Goal: Communication & Community: Answer question/provide support

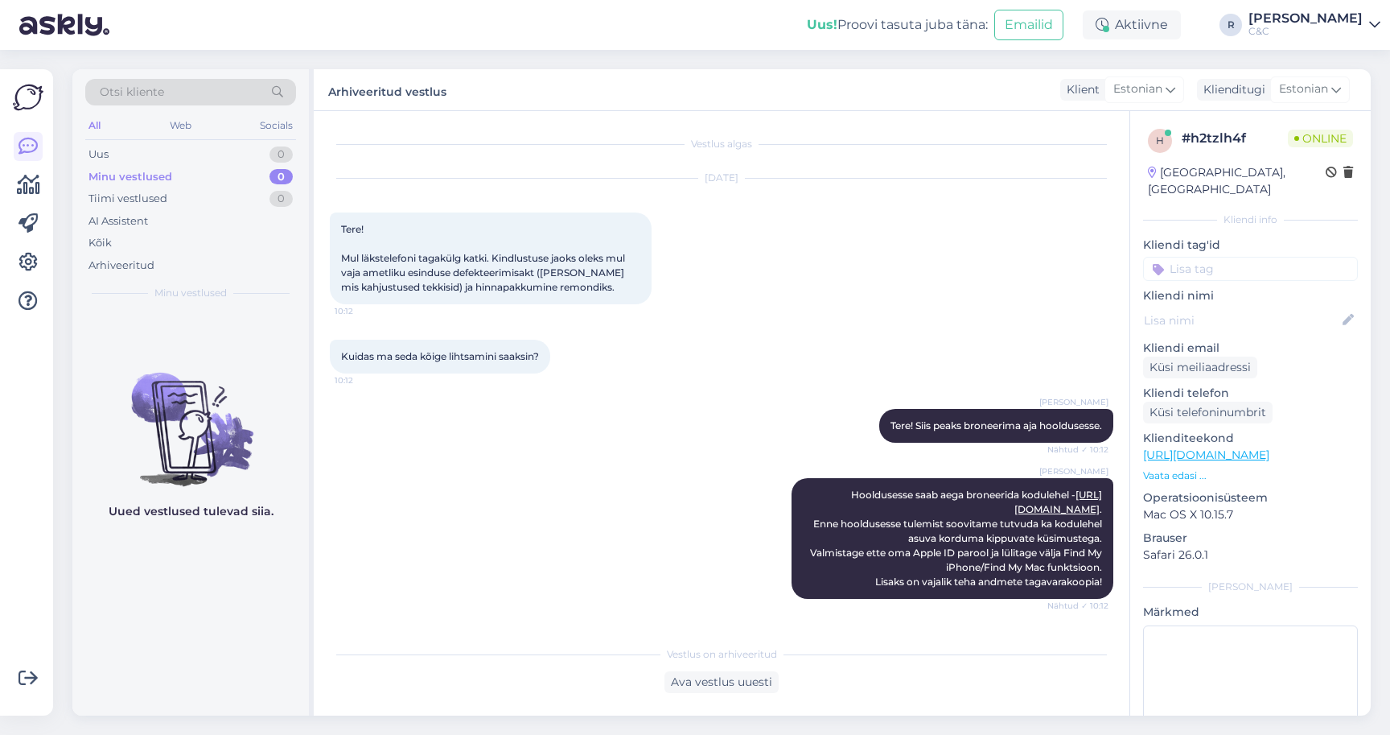
scroll to position [709, 0]
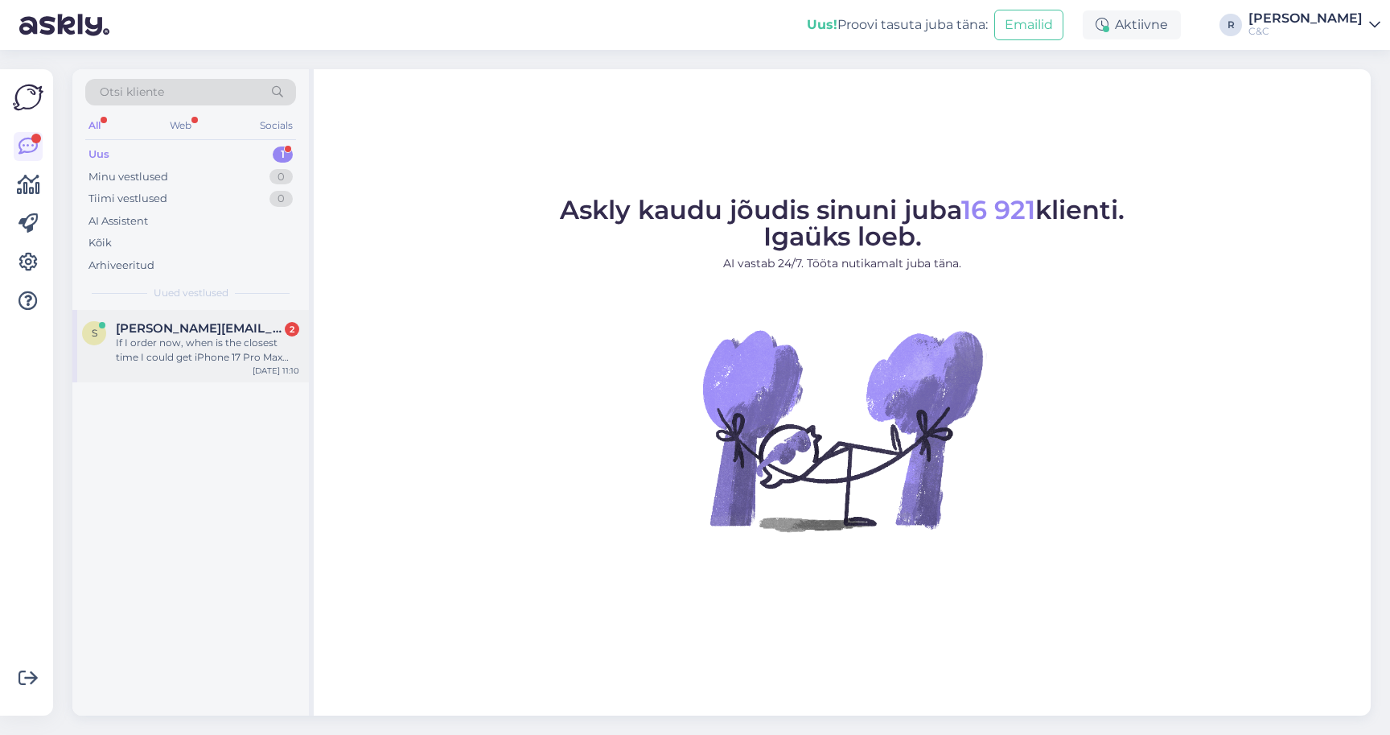
click at [238, 310] on div "s [PERSON_NAME][EMAIL_ADDRESS][DOMAIN_NAME] 2 If I order now, when is the close…" at bounding box center [190, 346] width 237 height 72
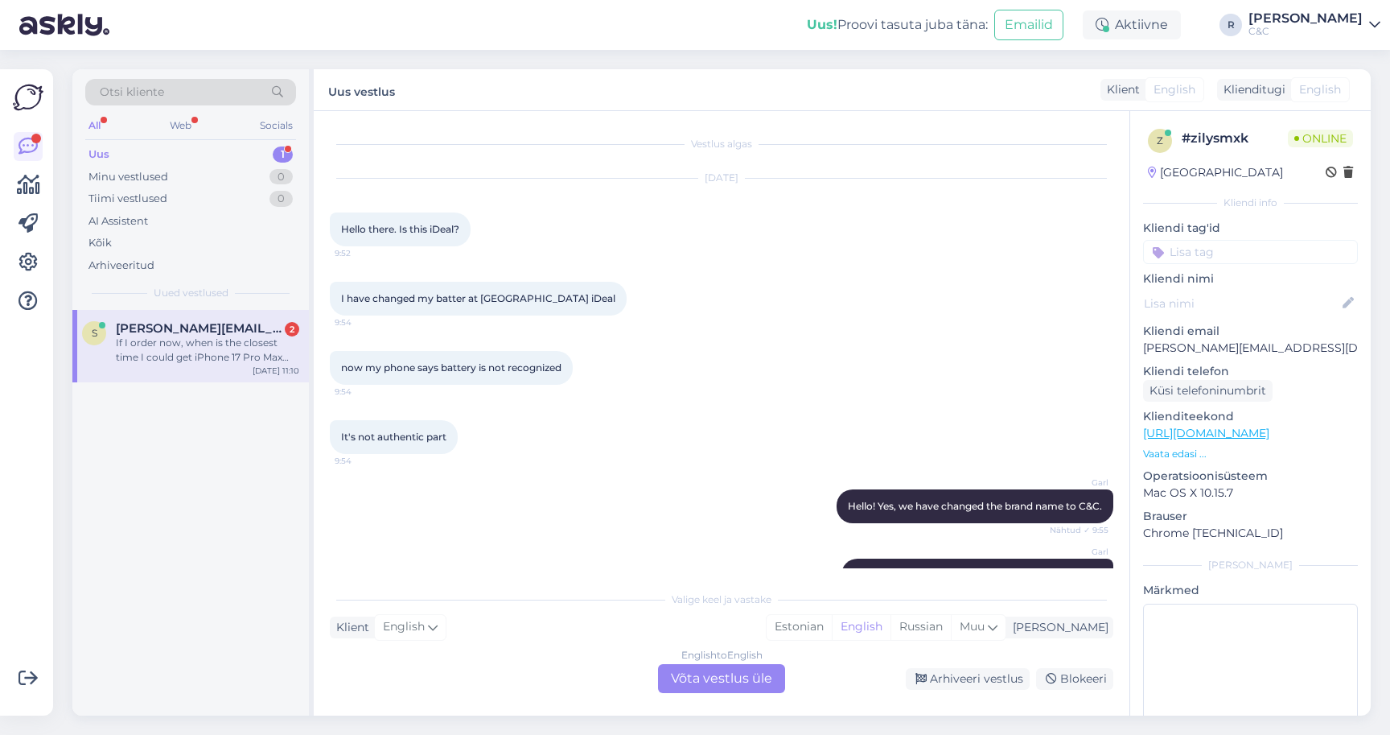
scroll to position [1554, 0]
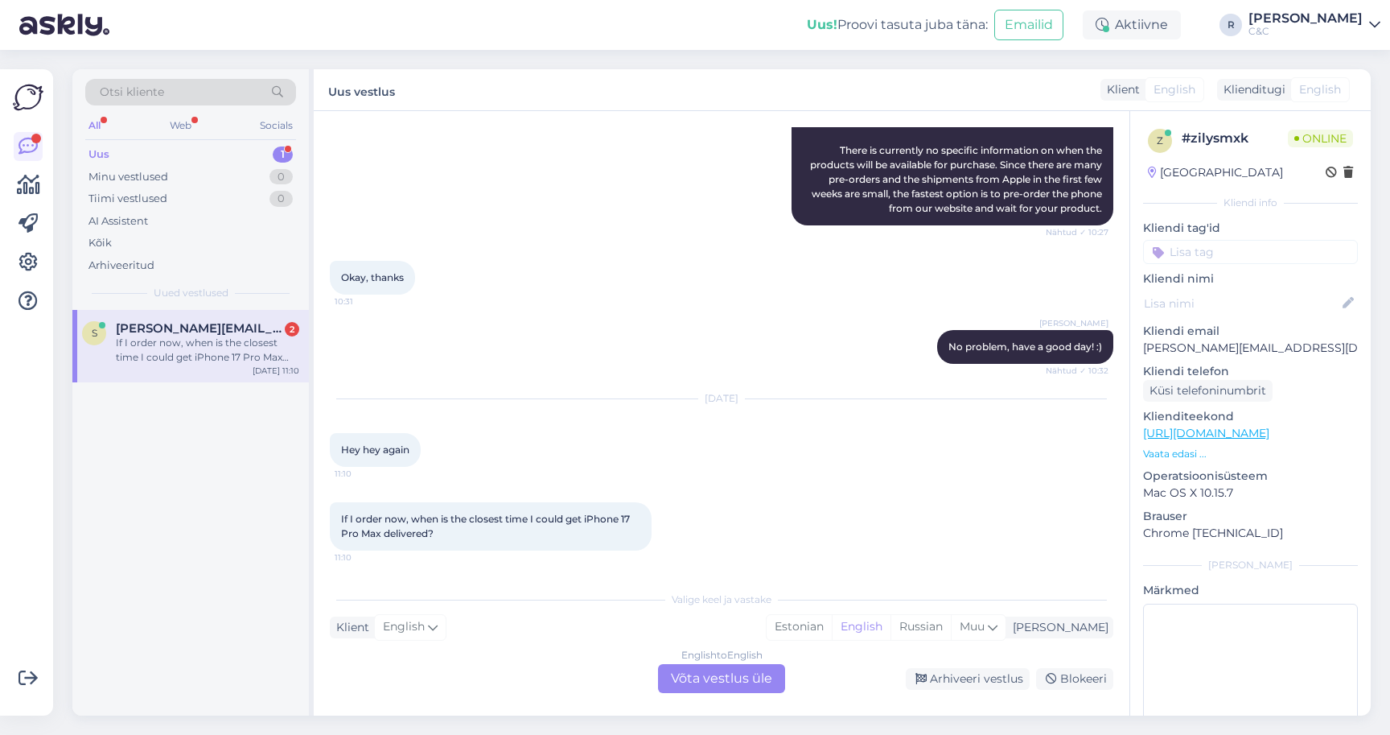
click at [699, 670] on div "English to English Võta vestlus üle" at bounding box center [721, 678] width 127 height 29
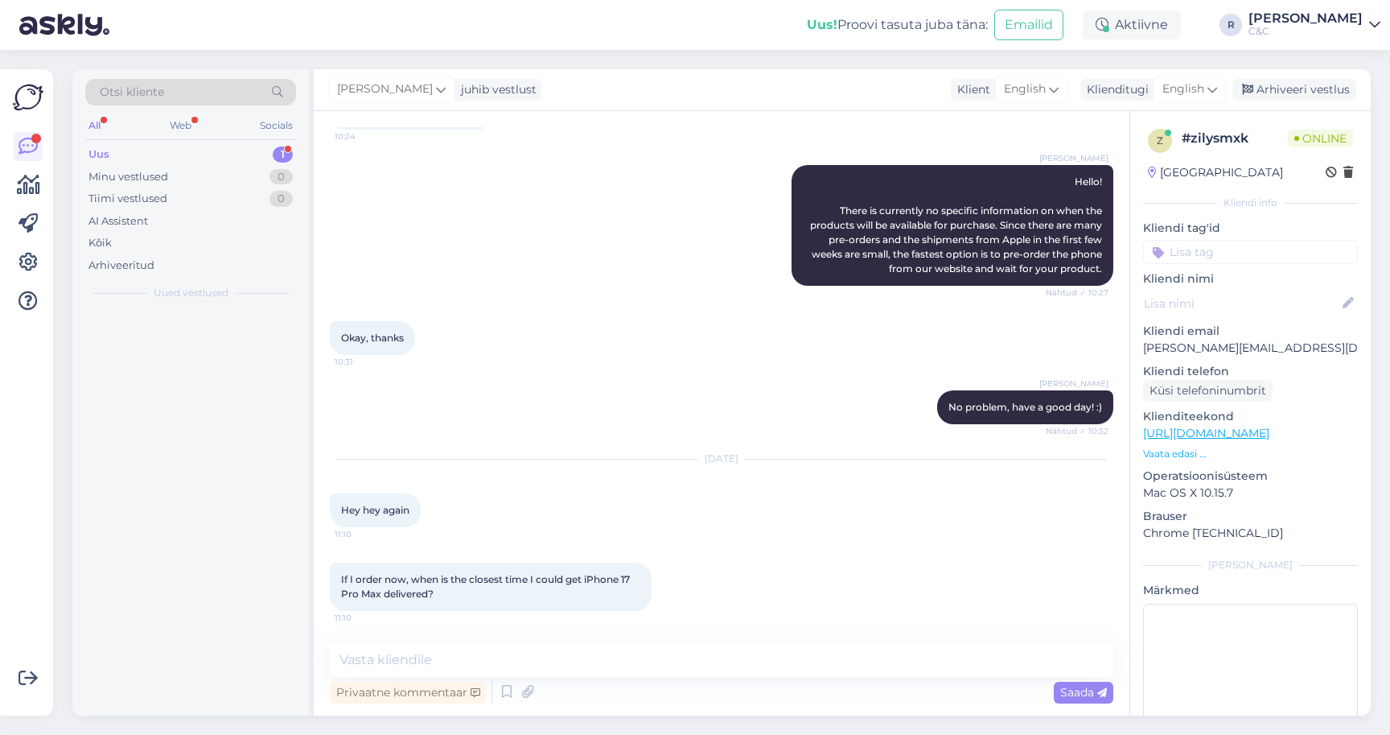
scroll to position [1494, 0]
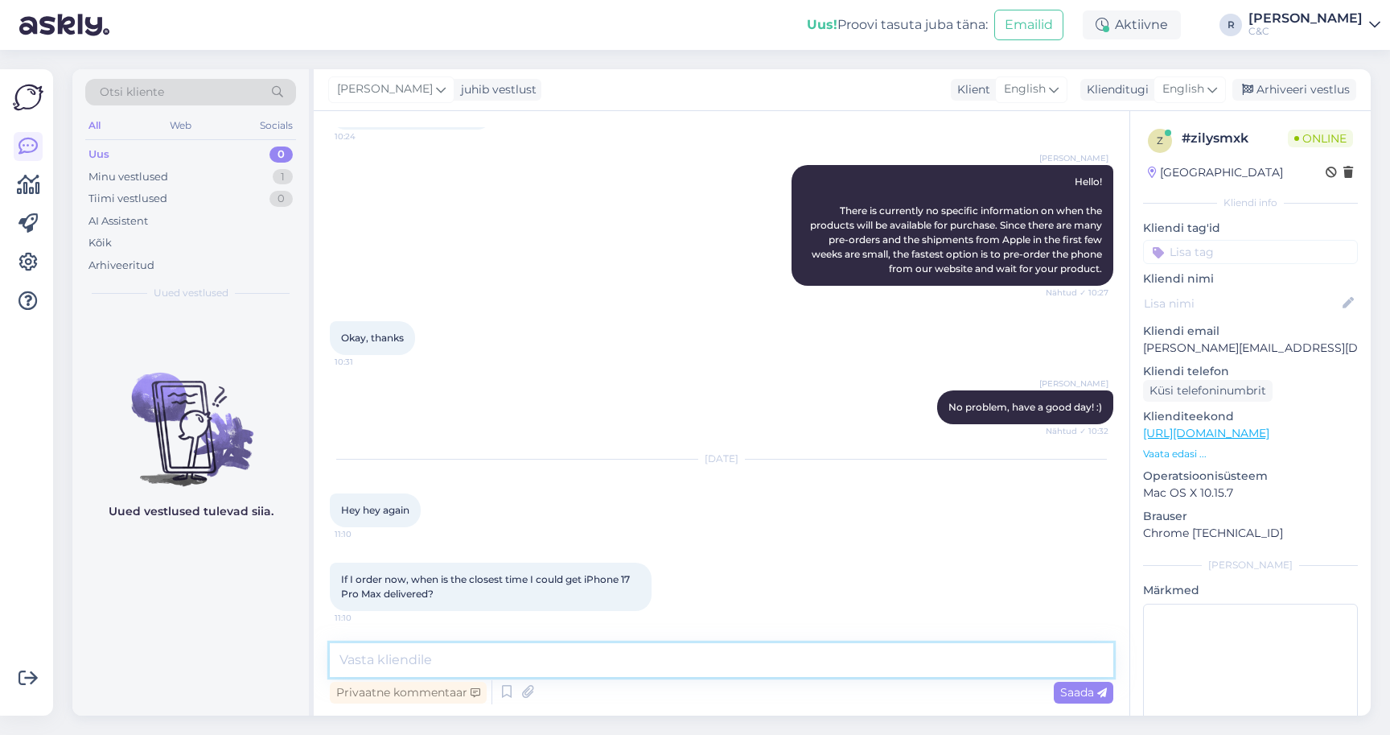
click at [829, 667] on textarea at bounding box center [722, 660] width 784 height 34
type textarea "Hello!"
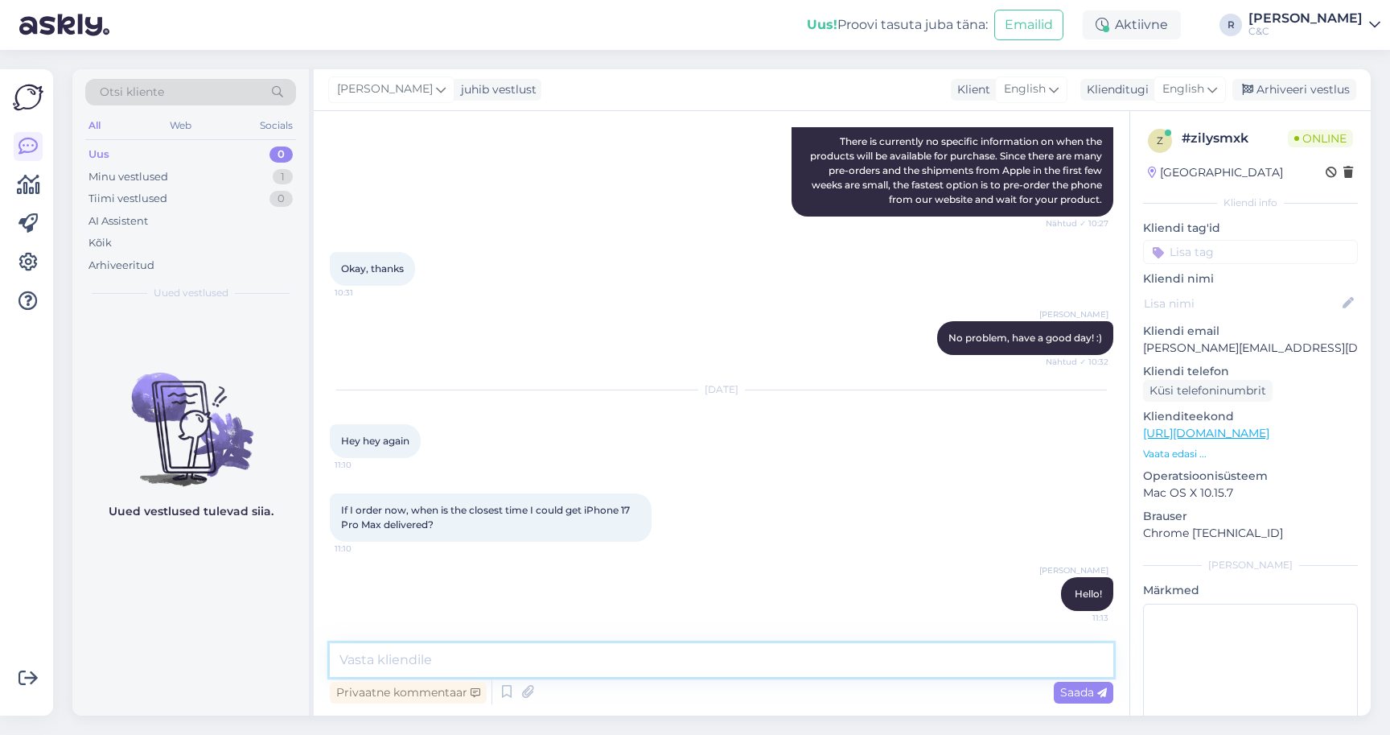
scroll to position [1563, 0]
click at [541, 665] on textarea at bounding box center [722, 660] width 784 height 34
type textarea "You asked about it yesterday and nothing hasn't changed."
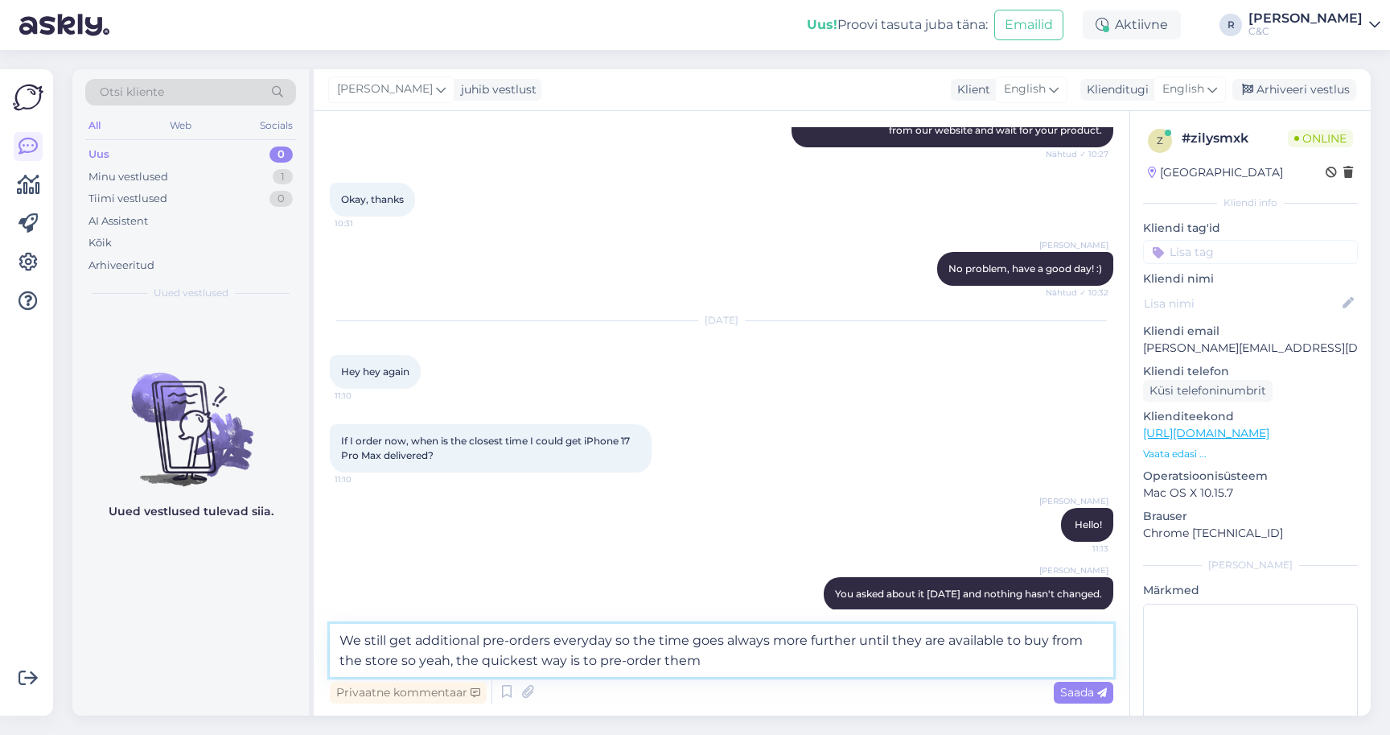
type textarea "We still get additional pre-orders everyday so the time goes always more furthe…"
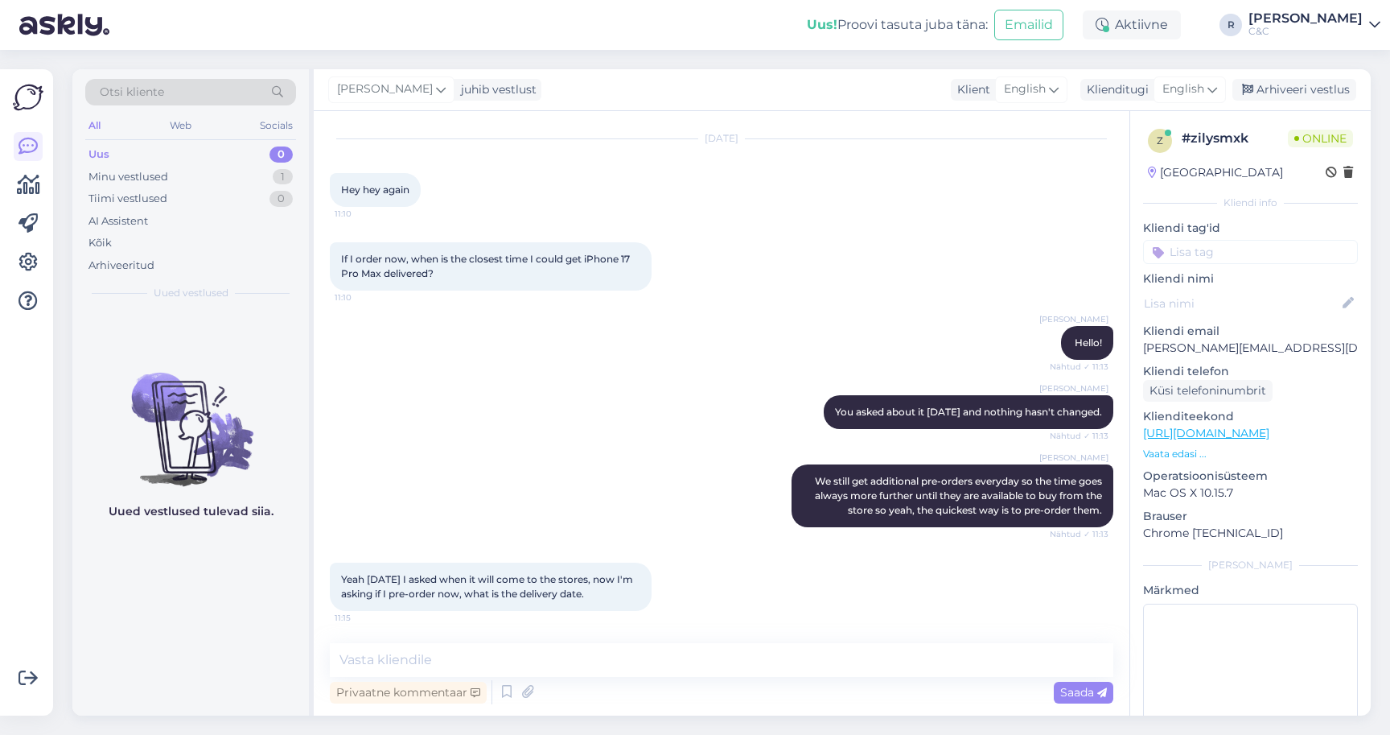
scroll to position [1814, 0]
click at [538, 673] on textarea at bounding box center [722, 660] width 784 height 34
click at [532, 672] on textarea at bounding box center [722, 660] width 784 height 34
type textarea "Around"
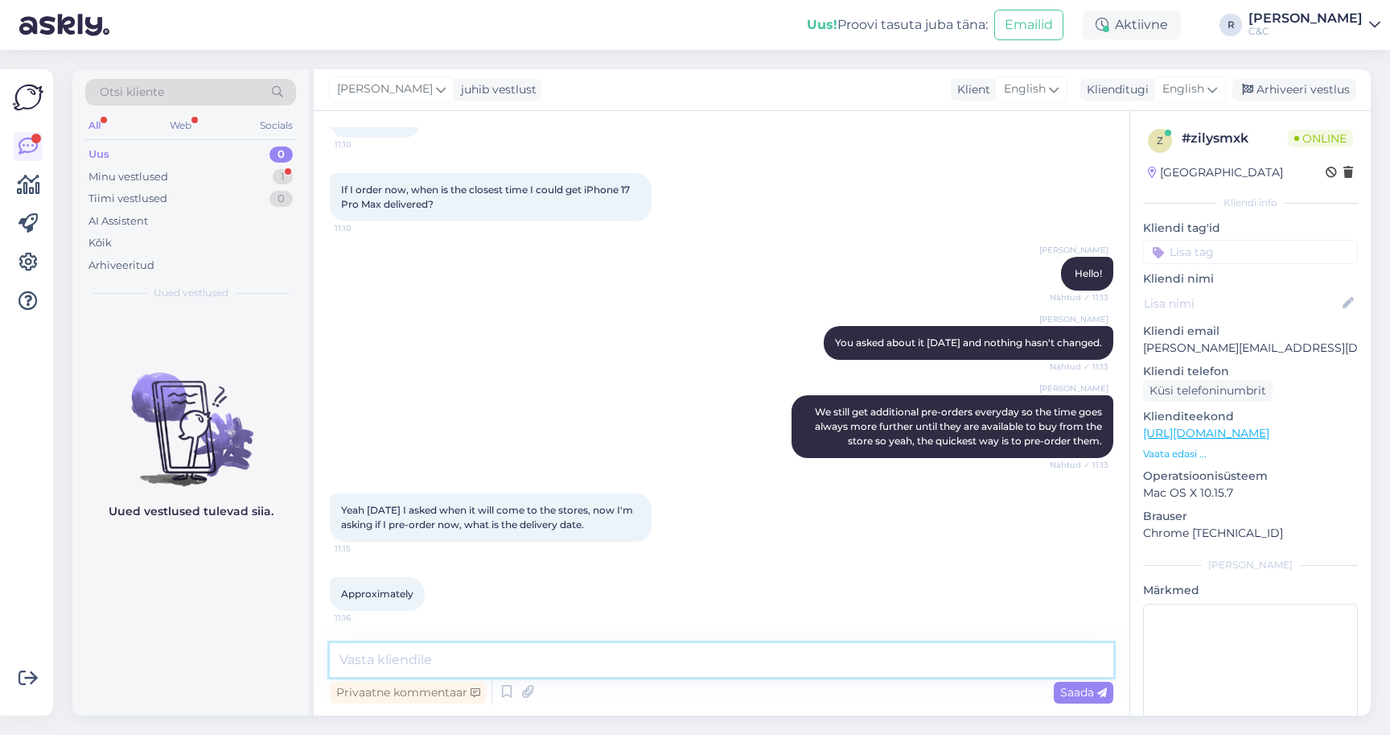
click at [477, 668] on textarea at bounding box center [722, 660] width 784 height 34
type textarea "We do not have that information yet, could be around 4-8 weeks now."
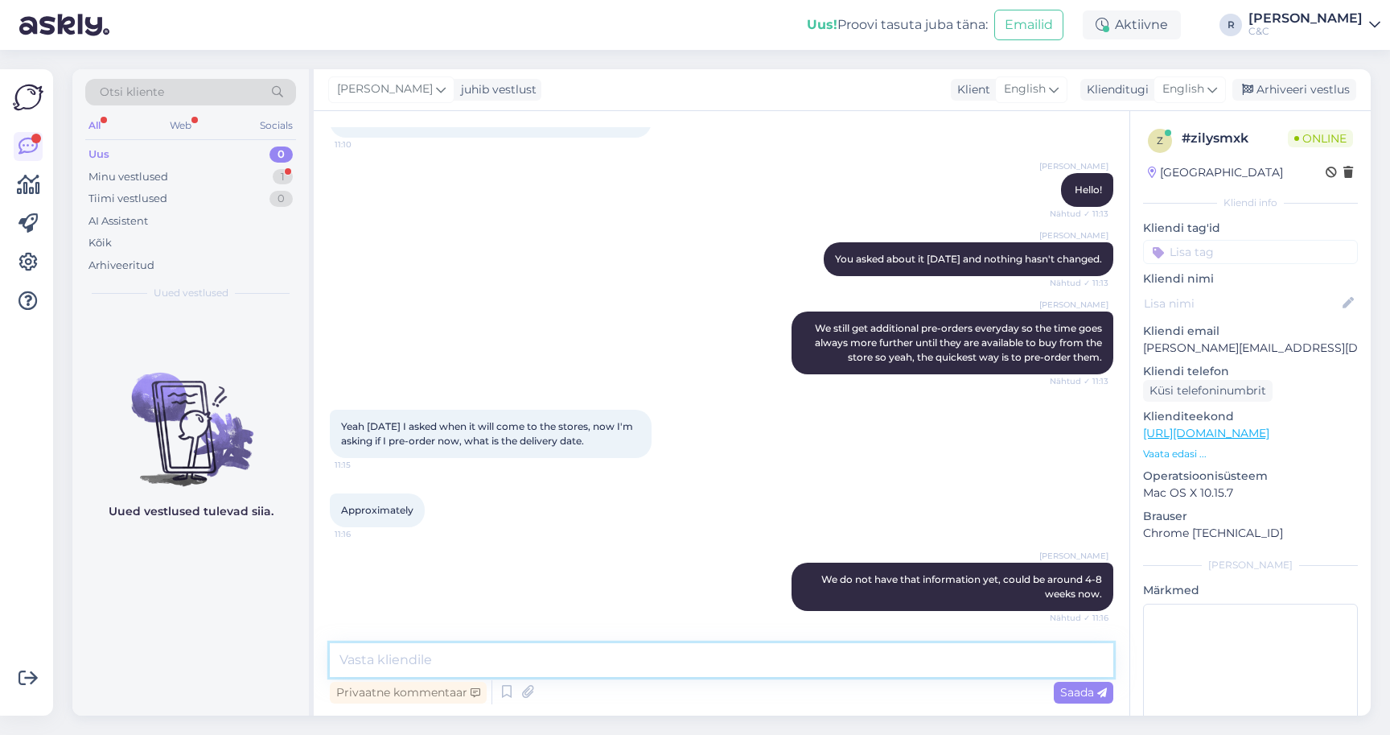
scroll to position [2053, 0]
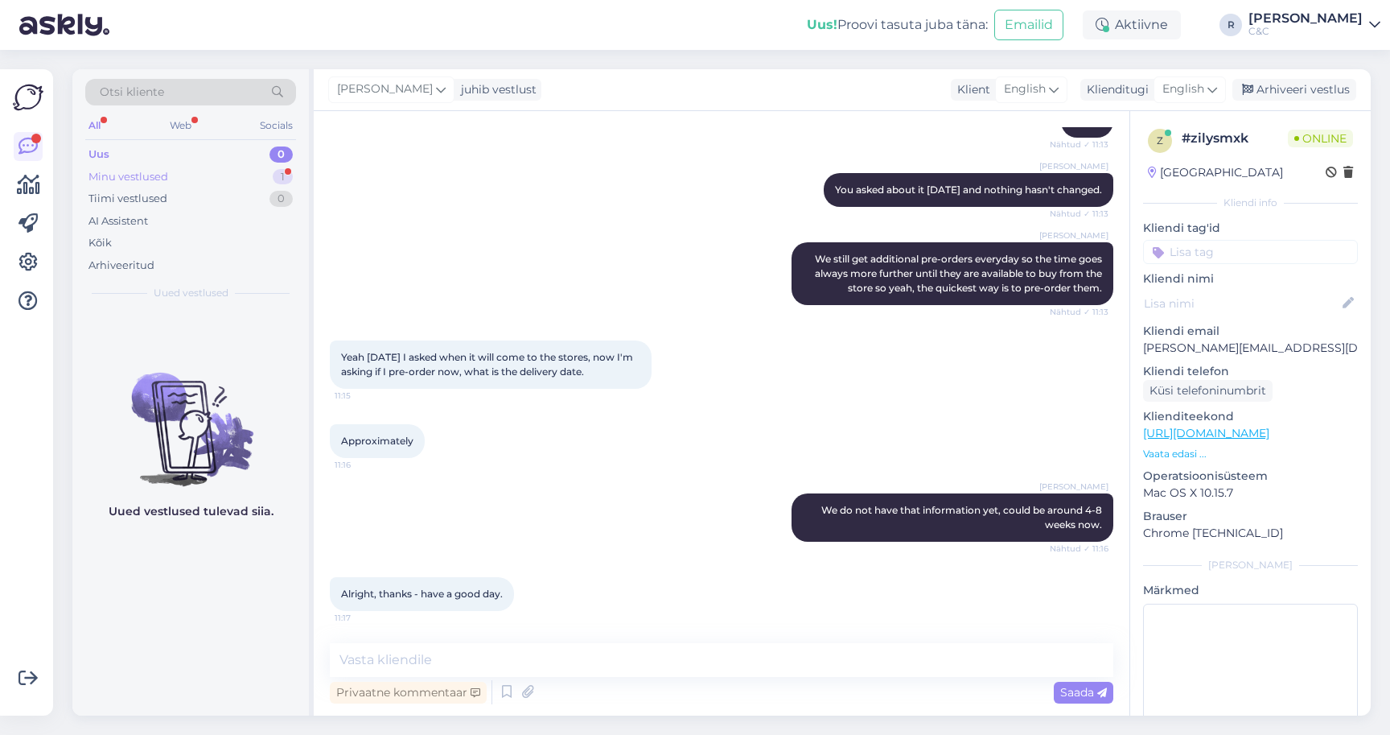
click at [241, 173] on div "Minu vestlused 1" at bounding box center [190, 177] width 211 height 23
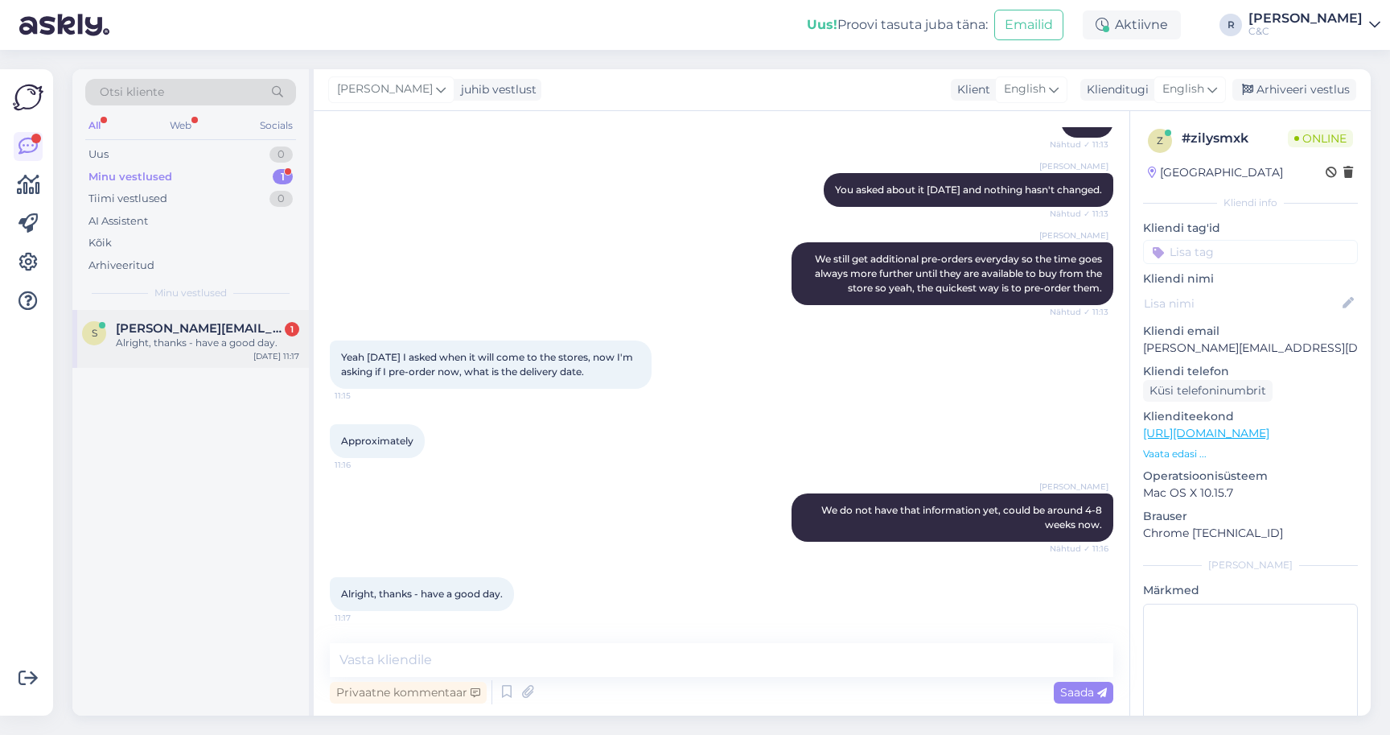
click at [183, 335] on div "Alright, thanks - have a good day." at bounding box center [207, 342] width 183 height 14
click at [525, 665] on textarea at bounding box center [722, 660] width 784 height 34
click at [1300, 92] on div "Arhiveeri vestlus" at bounding box center [1295, 90] width 124 height 22
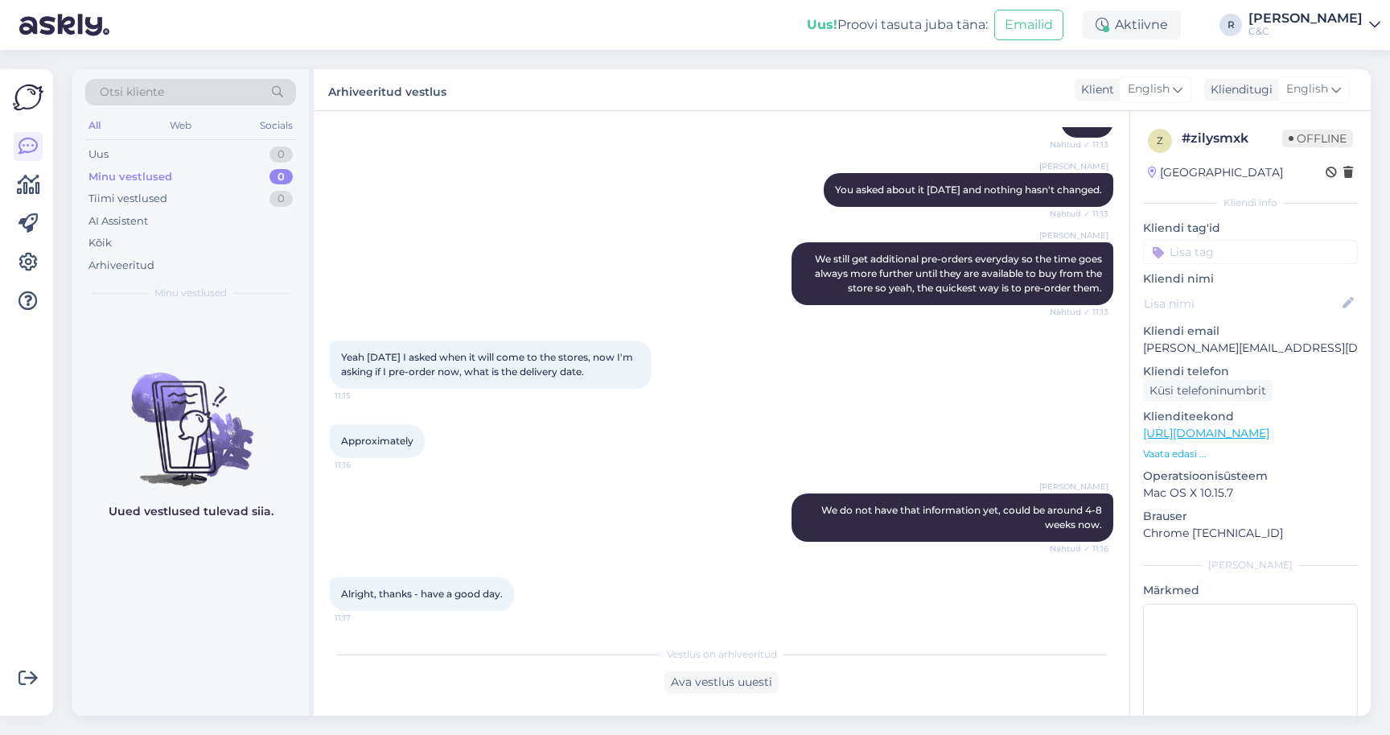
click at [608, 261] on div "Ross We still get additional pre-orders everyday so the time goes always more f…" at bounding box center [722, 273] width 784 height 98
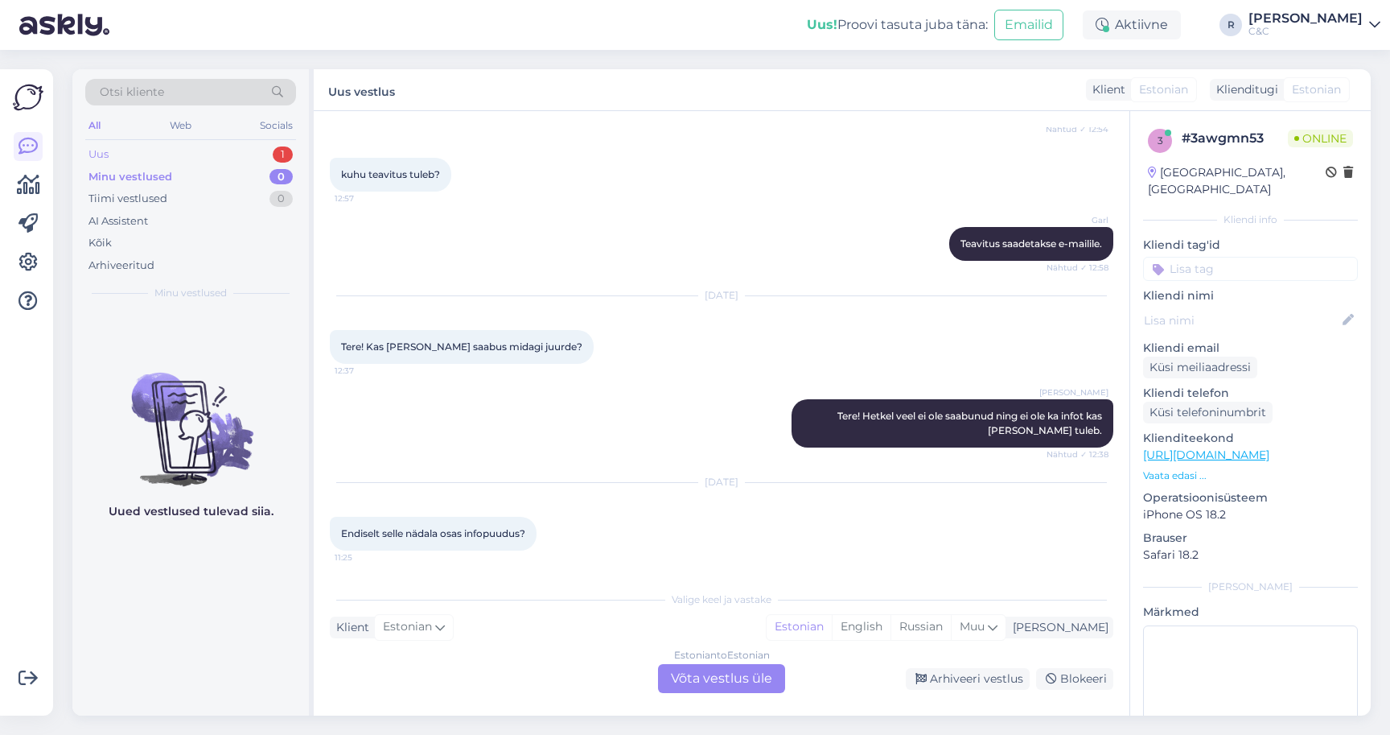
click at [230, 158] on div "Uus 1" at bounding box center [190, 154] width 211 height 23
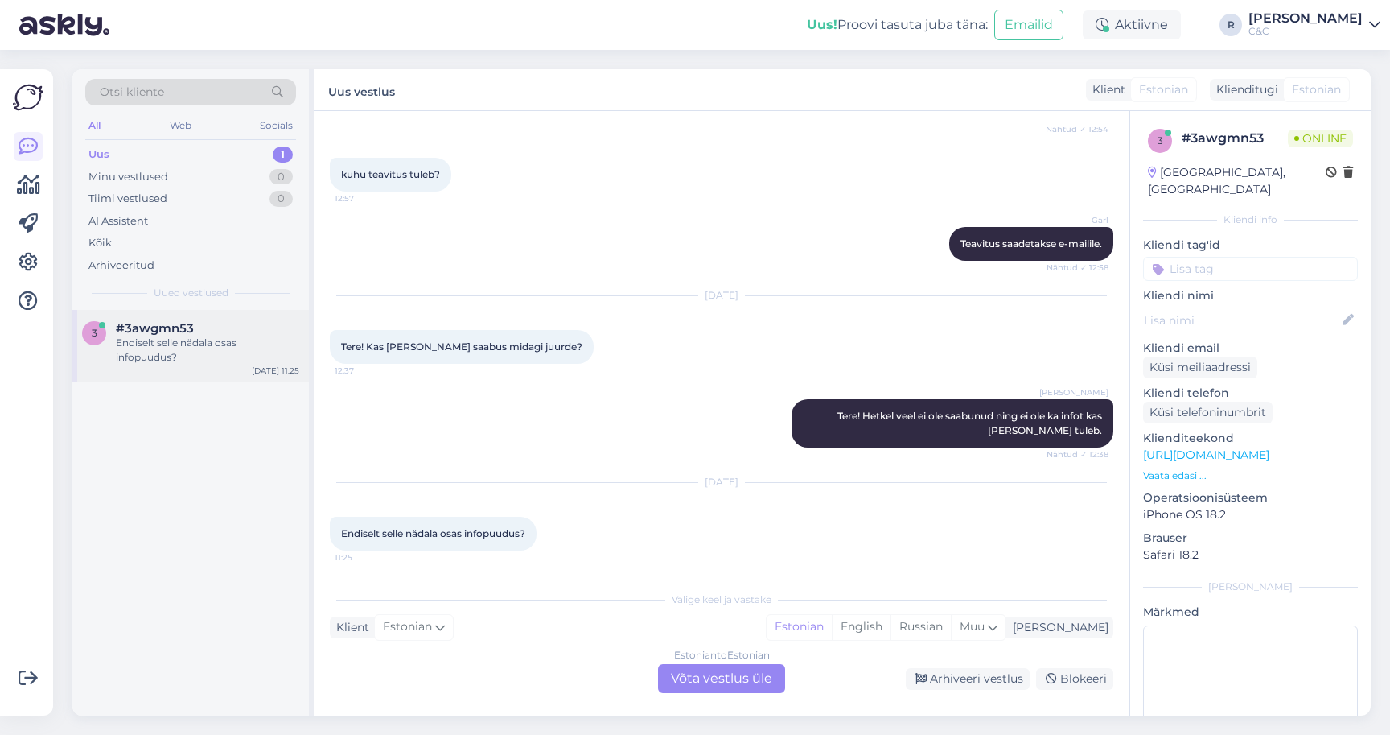
click at [171, 356] on div "Endiselt selle nädala osas infopuudus?" at bounding box center [207, 349] width 183 height 29
click at [710, 679] on div "Estonian to Estonian Võta vestlus üle" at bounding box center [721, 678] width 127 height 29
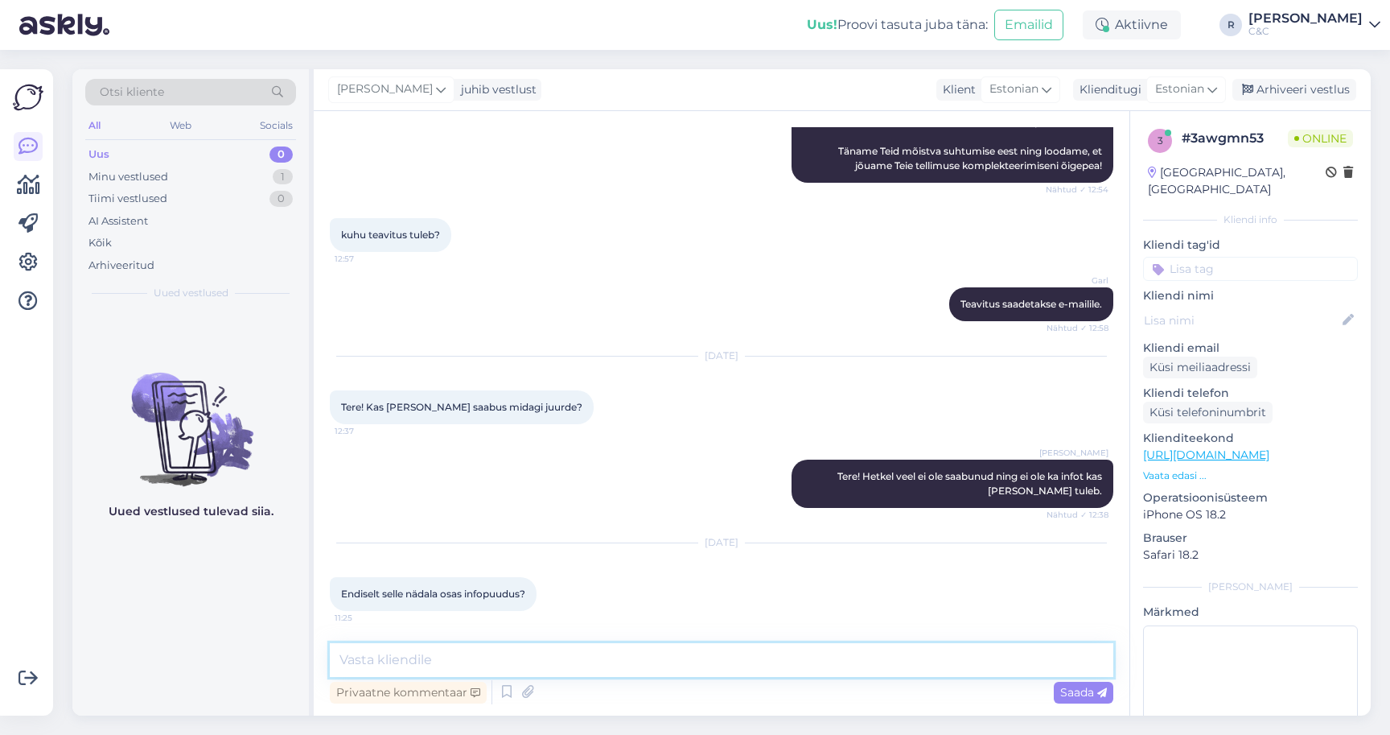
click at [668, 659] on textarea at bounding box center [722, 660] width 784 height 34
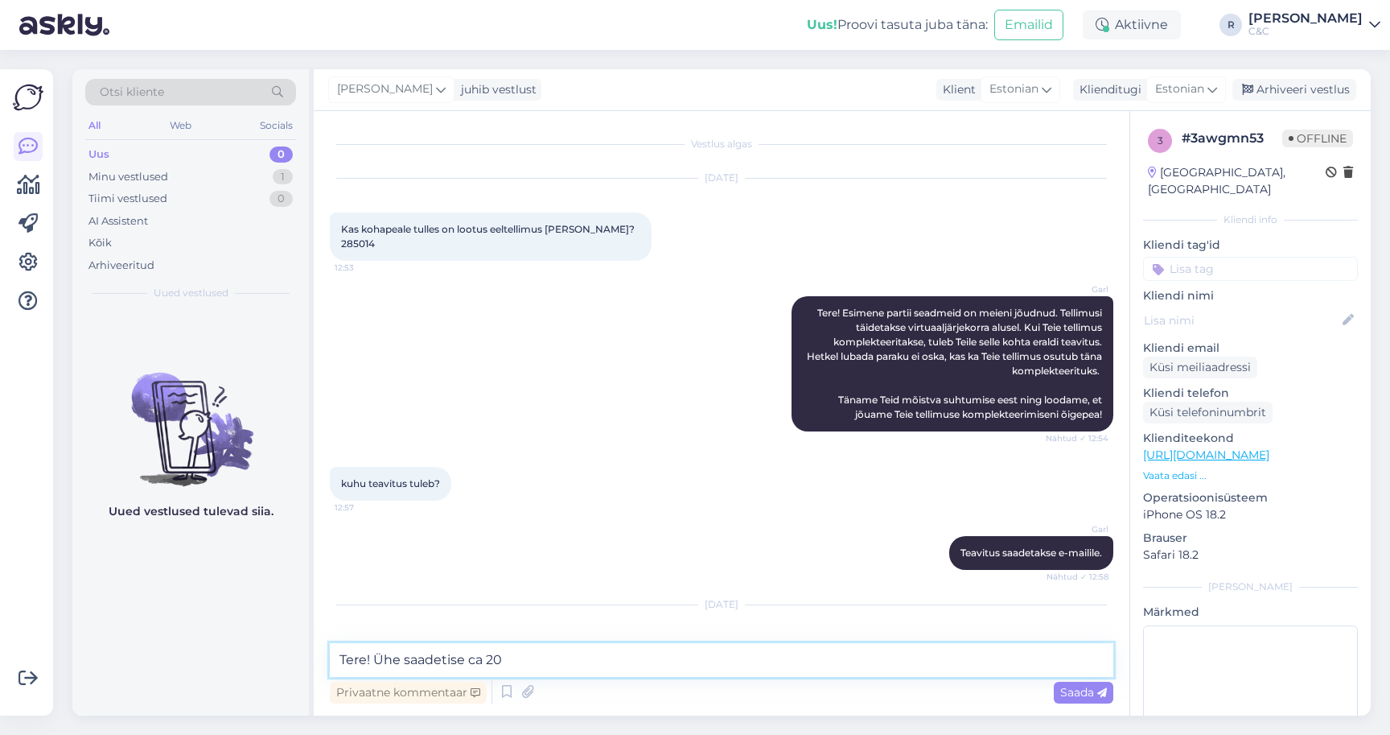
scroll to position [0, 0]
click at [352, 241] on span "Kas kohapeale tulles on lootus eeltellimus kätte saada? 285014" at bounding box center [489, 236] width 296 height 27
copy div "285014 12:53"
click at [526, 652] on textarea "Tere! Ühe saadetise ca 20" at bounding box center [722, 660] width 784 height 34
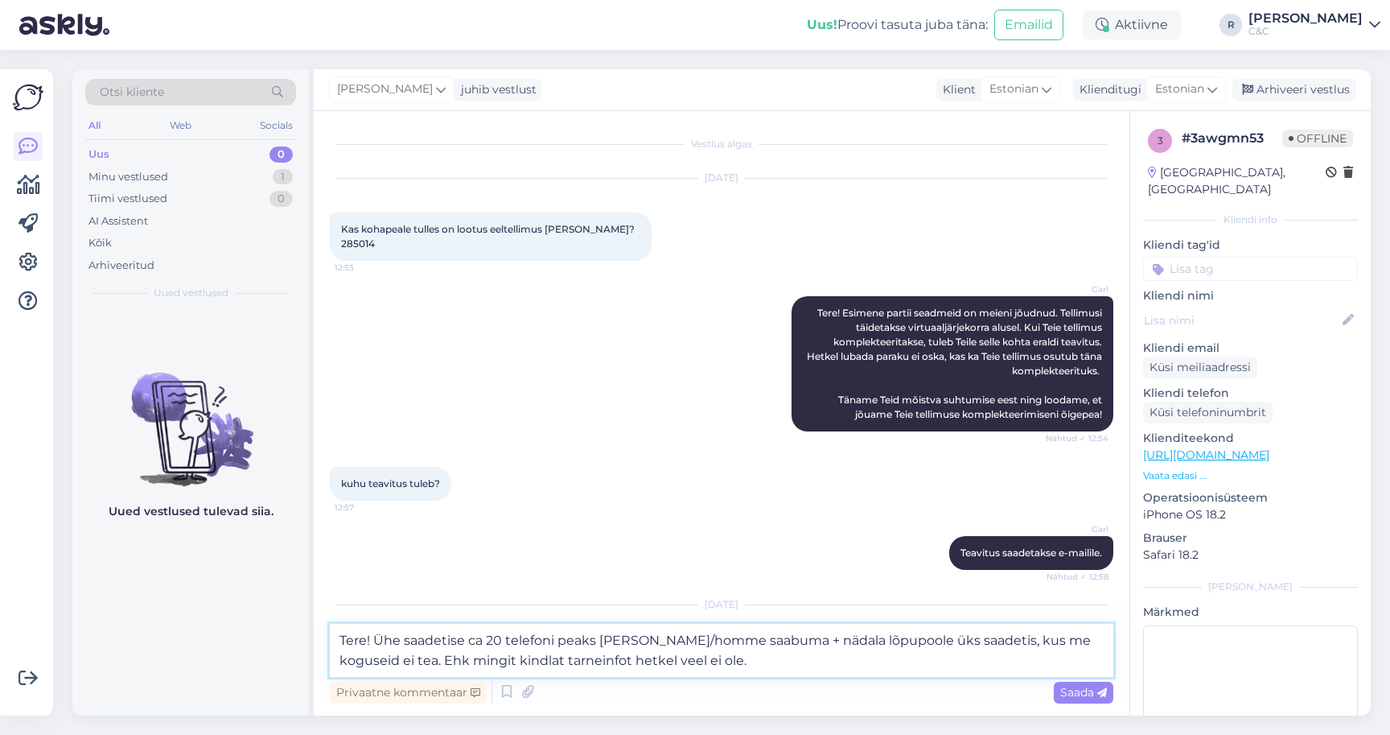
type textarea "Tere! Ühe saadetise ca 20 telefoni peaks täna/homme saabuma + nädala lõpupoole …"
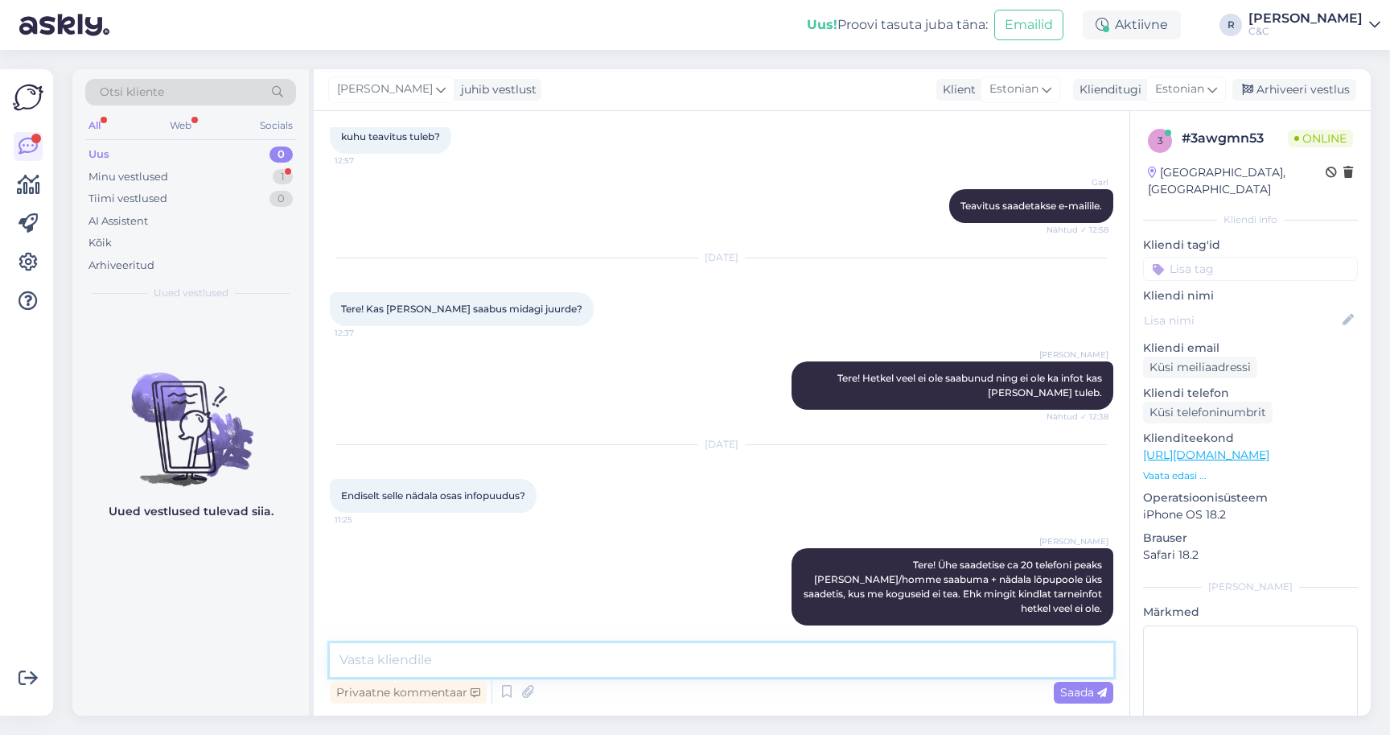
scroll to position [416, 0]
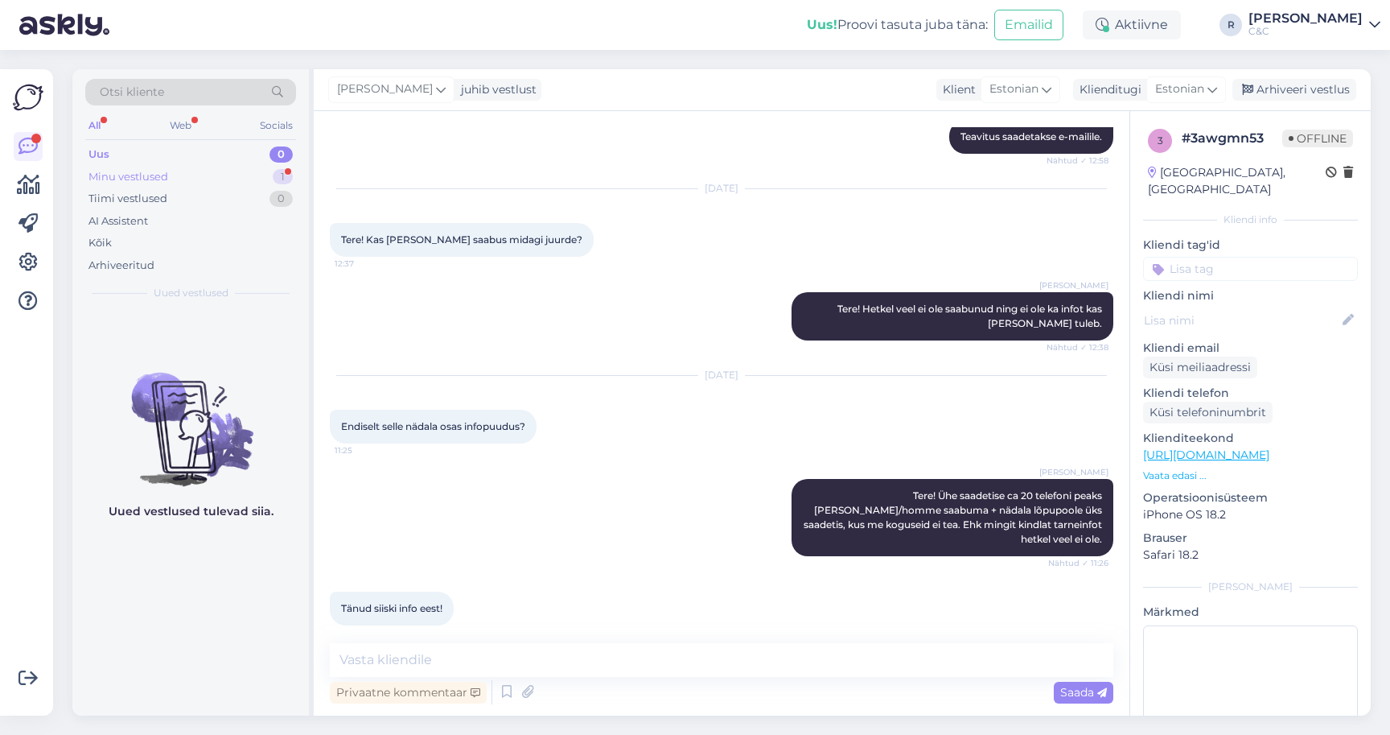
click at [247, 183] on div "Minu vestlused 1" at bounding box center [190, 177] width 211 height 23
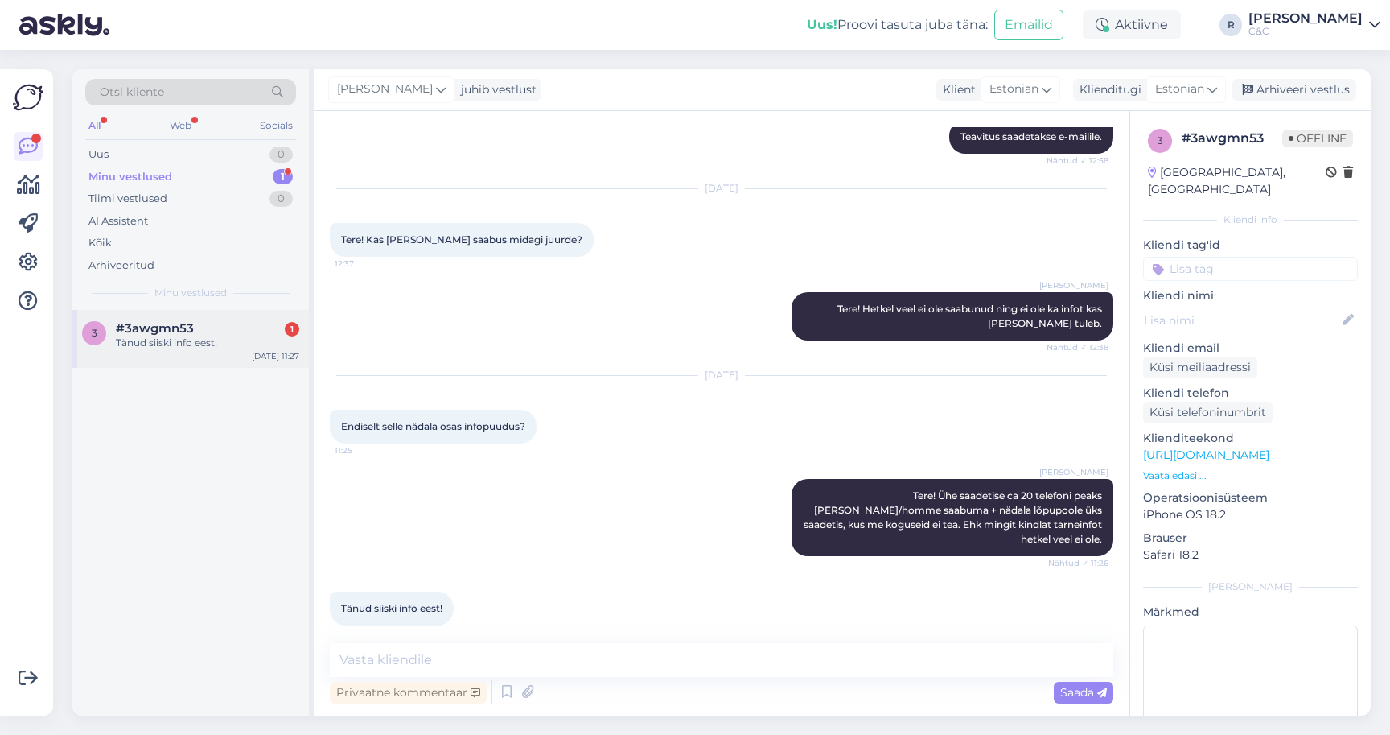
click at [216, 351] on div "3 #3awgmn53 1 Tänud siiski info eest! Sep 23 11:27" at bounding box center [190, 339] width 237 height 58
click at [1264, 85] on div "Arhiveeri vestlus" at bounding box center [1295, 90] width 124 height 22
